Goal: Information Seeking & Learning: Find specific page/section

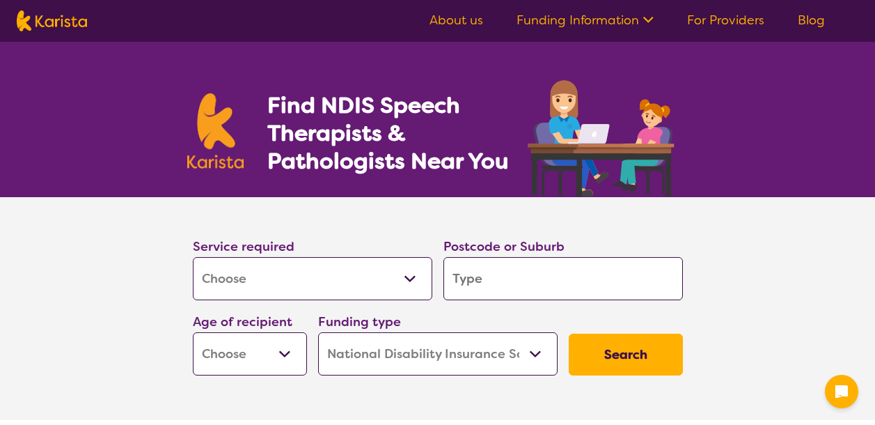
select select "[MEDICAL_DATA]"
select select "NDIS"
select select "[MEDICAL_DATA]"
select select "NDIS"
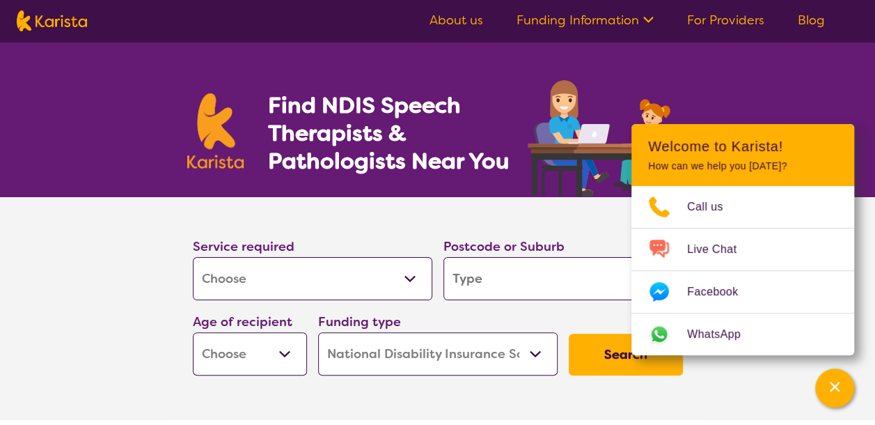
click at [491, 284] on input "search" at bounding box center [564, 278] width 240 height 43
type input "o"
type input "or"
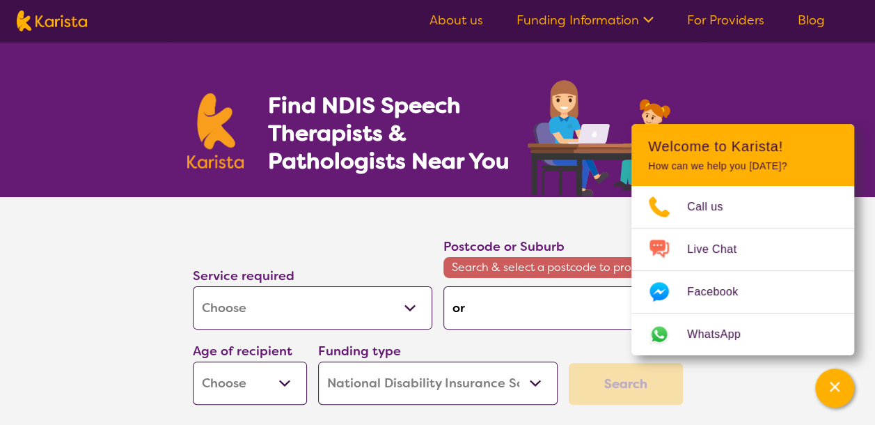
type input "ora"
type input "oran"
type input "orang"
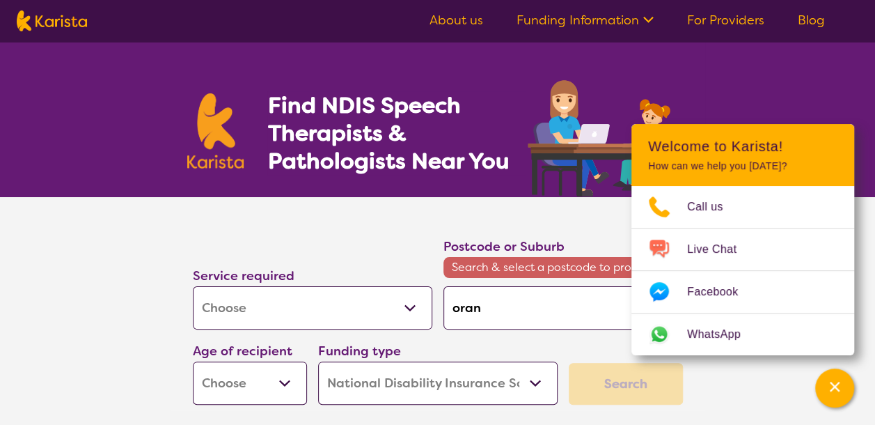
type input "orang"
type input "orange"
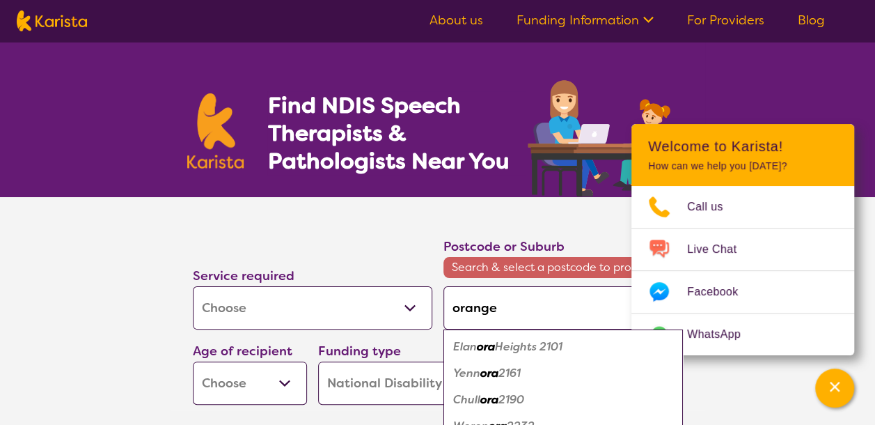
type input "orange"
type input "orange n"
type input "orange ns"
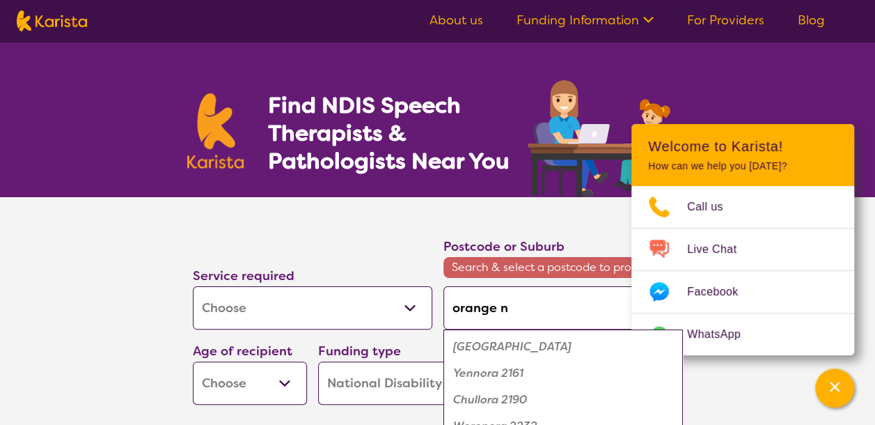
type input "orange ns"
type input "orange [GEOGRAPHIC_DATA]"
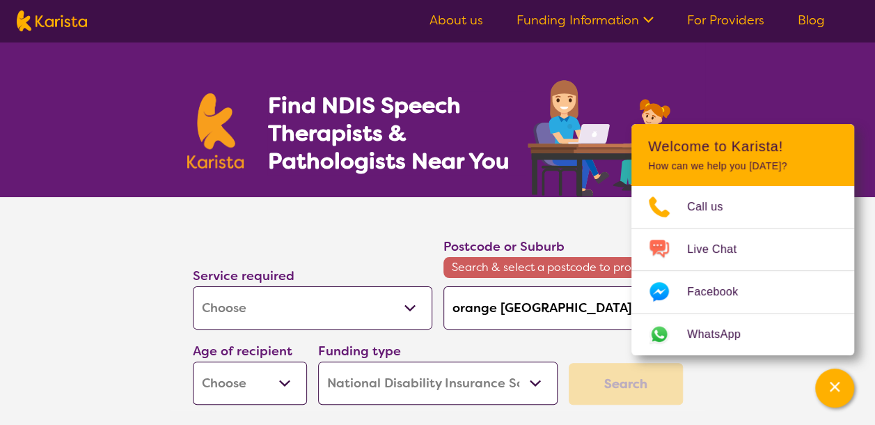
type input "orange [GEOGRAPHIC_DATA]"
type input "orange nsw 2"
type input "orange nsw 29"
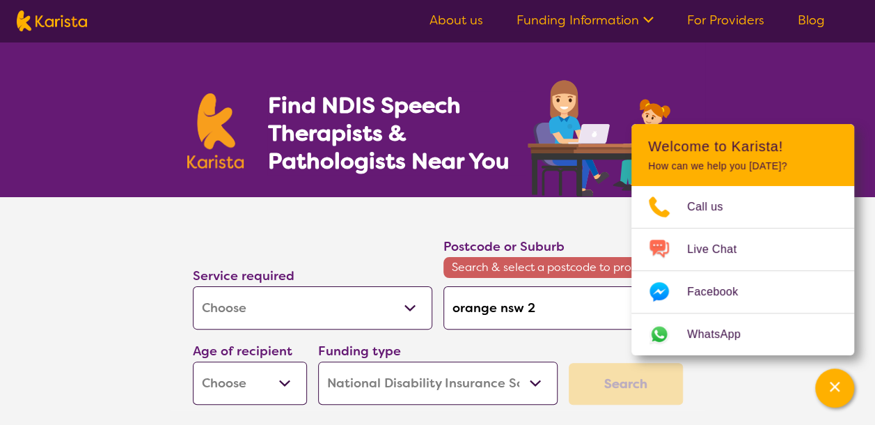
type input "orange nsw 29"
type input "orange nsw 2"
type input "orange [GEOGRAPHIC_DATA]"
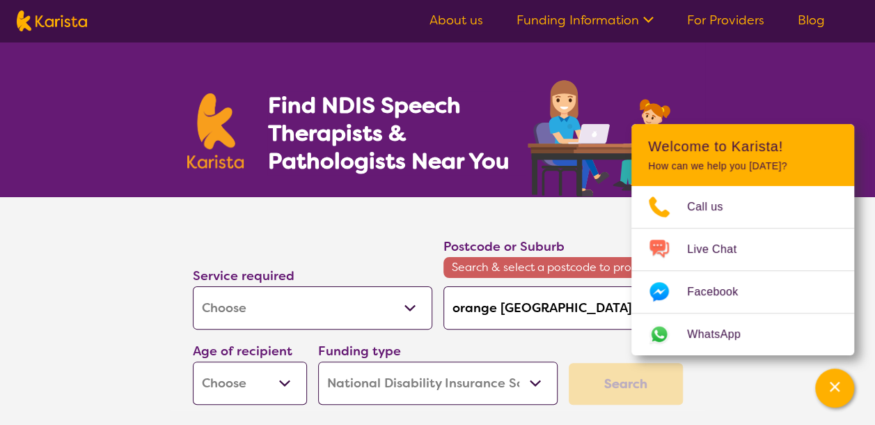
type input "orange [GEOGRAPHIC_DATA]"
type input "orange ns"
type input "orange n"
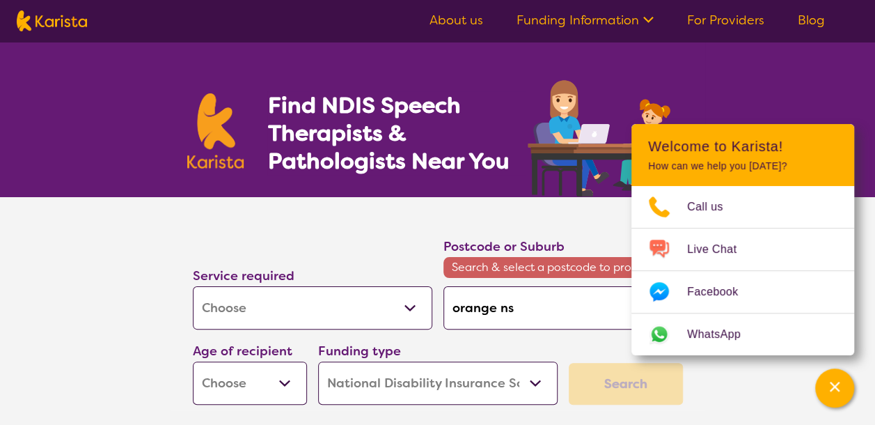
type input "orange n"
type input "orange"
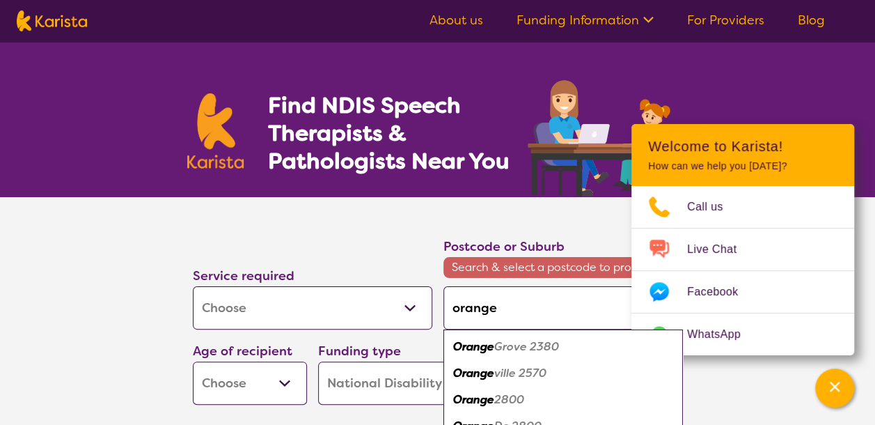
click at [499, 397] on em "2800" at bounding box center [509, 399] width 30 height 15
type input "2800"
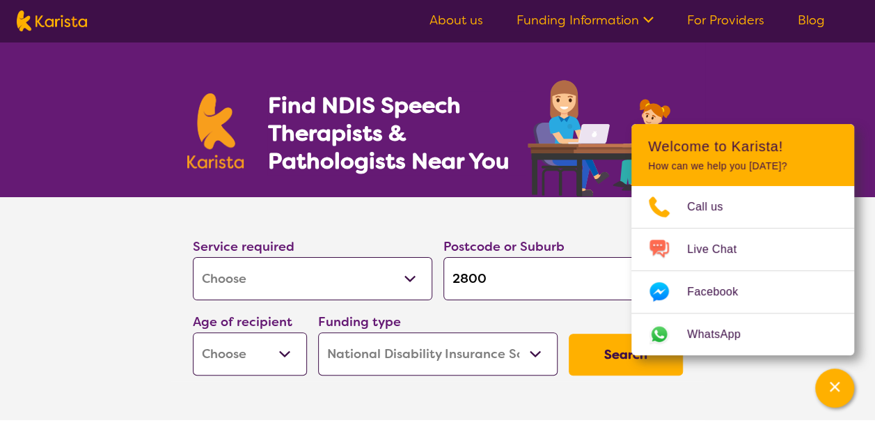
click at [279, 352] on select "Early Childhood - 0 to 9 Child - 10 to 11 Adolescent - 12 to 17 Adult - 18 to 6…" at bounding box center [250, 353] width 114 height 43
select select "AD"
click at [193, 332] on select "Early Childhood - 0 to 9 Child - 10 to 11 Adolescent - 12 to 17 Adult - 18 to 6…" at bounding box center [250, 353] width 114 height 43
select select "AD"
click at [596, 355] on button "Search" at bounding box center [626, 355] width 114 height 42
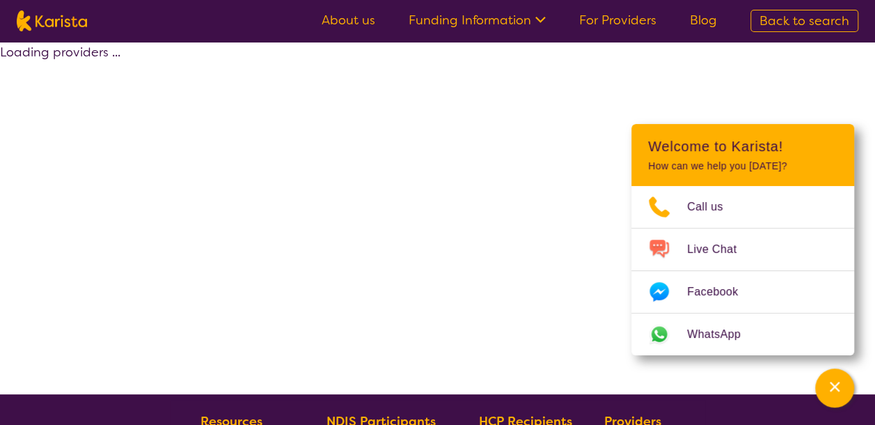
select select "by_score"
